Goal: Use online tool/utility: Utilize a website feature to perform a specific function

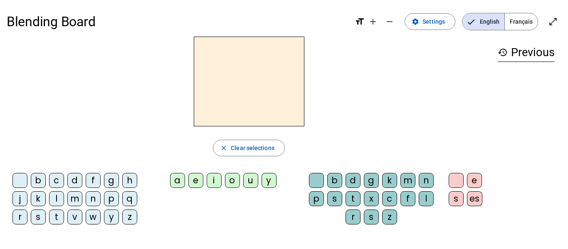
click at [91, 179] on div "f" at bounding box center [93, 180] width 15 height 15
click at [57, 195] on div "l" at bounding box center [56, 198] width 15 height 15
click at [477, 183] on div "e" at bounding box center [474, 180] width 15 height 15
click at [247, 182] on div "u" at bounding box center [250, 180] width 15 height 15
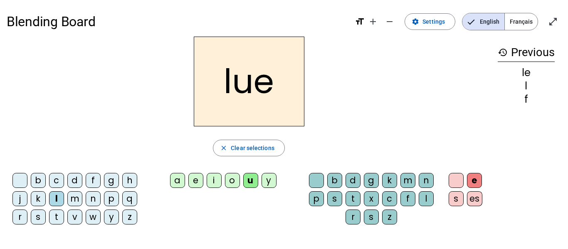
scroll to position [9, 0]
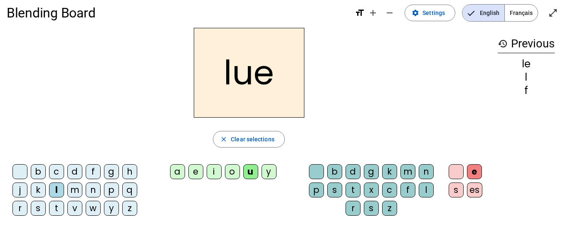
click at [355, 206] on div "r" at bounding box center [353, 208] width 15 height 15
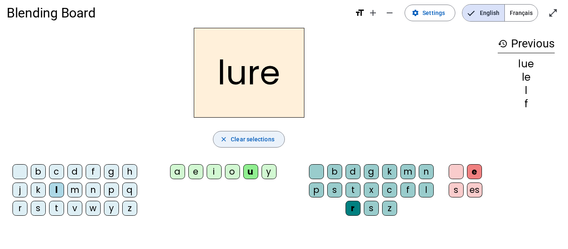
click at [230, 142] on span "button" at bounding box center [248, 139] width 71 height 20
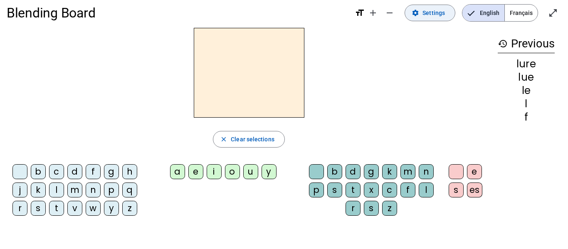
click at [434, 20] on span at bounding box center [430, 13] width 50 height 20
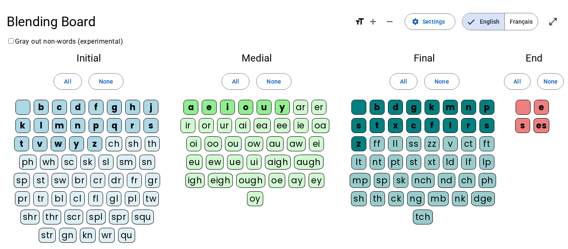
click at [531, 25] on span "Français" at bounding box center [521, 21] width 33 height 17
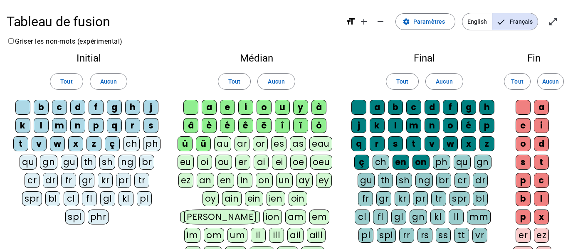
click at [513, 18] on span "Français" at bounding box center [514, 21] width 45 height 17
click at [467, 17] on span "English" at bounding box center [477, 21] width 30 height 17
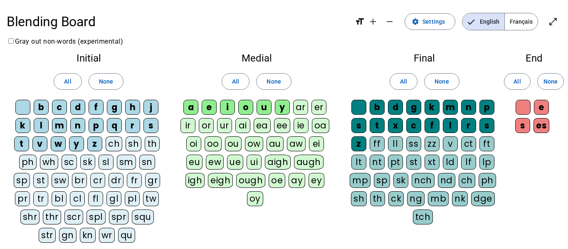
click at [519, 23] on span "Français" at bounding box center [521, 21] width 33 height 17
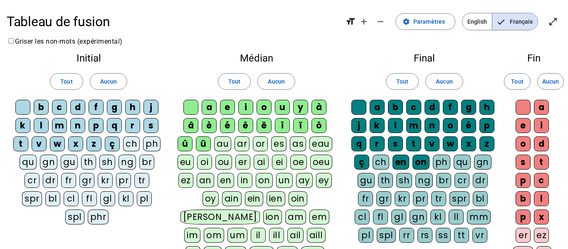
click at [479, 23] on span "English" at bounding box center [477, 21] width 30 height 17
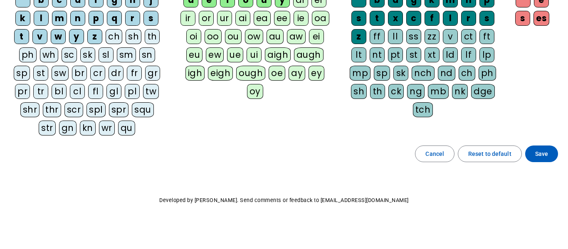
scroll to position [108, 0]
click at [553, 152] on span at bounding box center [541, 153] width 33 height 20
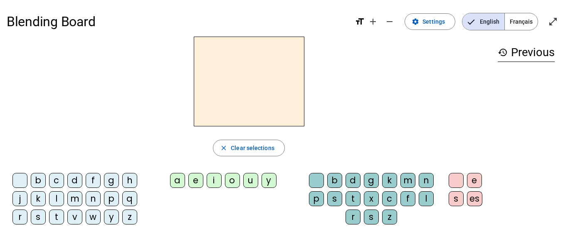
click at [503, 52] on mat-icon "history" at bounding box center [503, 52] width 10 height 10
click at [91, 185] on div "f" at bounding box center [93, 180] width 15 height 15
click at [421, 200] on div "l" at bounding box center [426, 198] width 15 height 15
click at [198, 179] on div "e" at bounding box center [195, 180] width 15 height 15
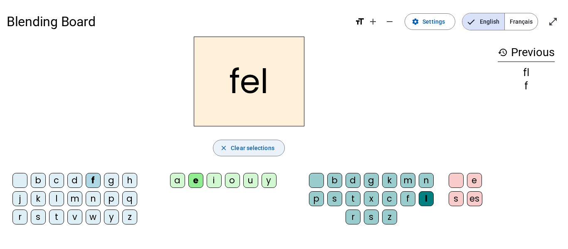
click at [239, 148] on span "Clear selections" at bounding box center [253, 148] width 44 height 10
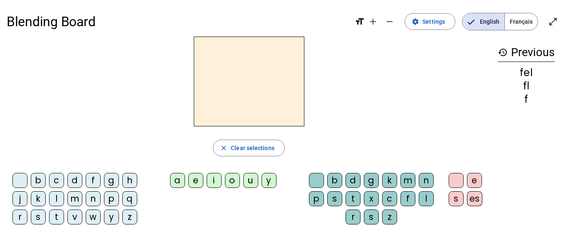
click at [95, 182] on div "f" at bounding box center [93, 180] width 15 height 15
click at [426, 203] on div "l" at bounding box center [426, 198] width 15 height 15
click at [199, 180] on div "e" at bounding box center [195, 180] width 15 height 15
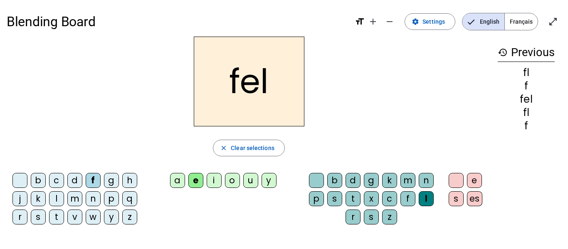
click at [199, 180] on div "e" at bounding box center [195, 180] width 15 height 15
click at [253, 149] on span "Clear selections" at bounding box center [253, 148] width 44 height 10
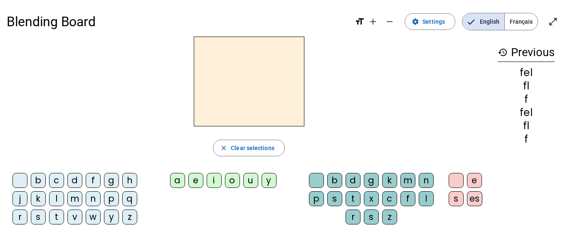
click at [505, 57] on h3 "history Previous" at bounding box center [526, 52] width 57 height 19
click at [519, 24] on span "Français" at bounding box center [521, 21] width 33 height 17
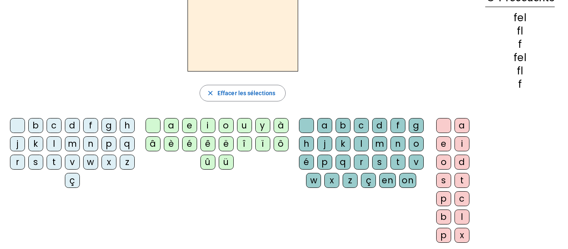
scroll to position [55, 0]
click at [98, 127] on div "f" at bounding box center [90, 125] width 15 height 15
click at [369, 144] on div "l" at bounding box center [361, 143] width 15 height 15
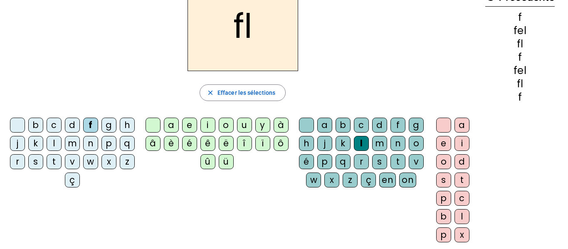
click at [437, 145] on div "e" at bounding box center [443, 143] width 15 height 15
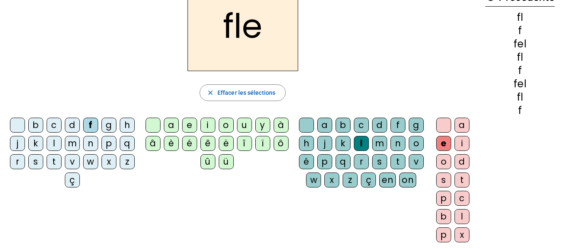
click at [245, 128] on div "u" at bounding box center [244, 125] width 15 height 15
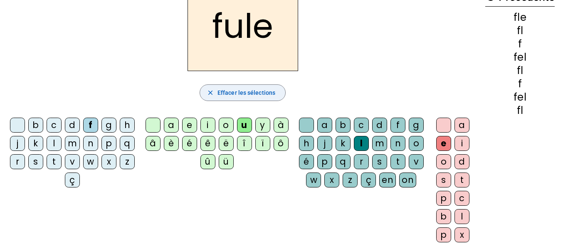
click at [238, 93] on span "Effacer les sélections" at bounding box center [246, 93] width 58 height 10
